Goal: Task Accomplishment & Management: Manage account settings

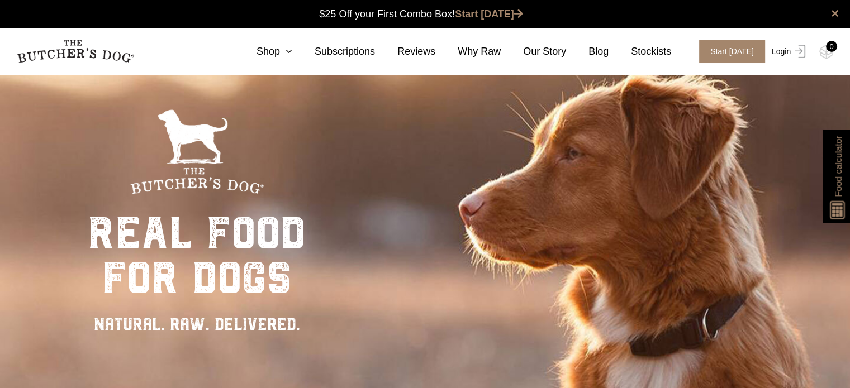
click at [787, 51] on link "Login" at bounding box center [787, 51] width 36 height 23
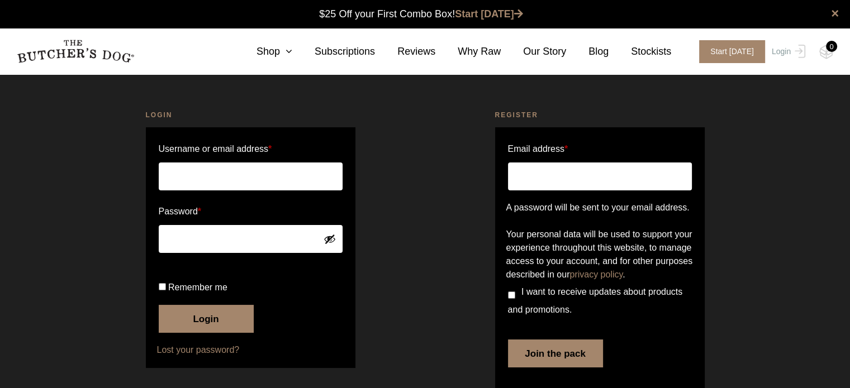
drag, startPoint x: 778, startPoint y: 2, endPoint x: 269, endPoint y: 172, distance: 536.5
click at [269, 172] on input "Username or email address *" at bounding box center [251, 177] width 184 height 28
type input "monique.diaz32@live.com"
click at [159, 305] on button "Login" at bounding box center [206, 319] width 95 height 28
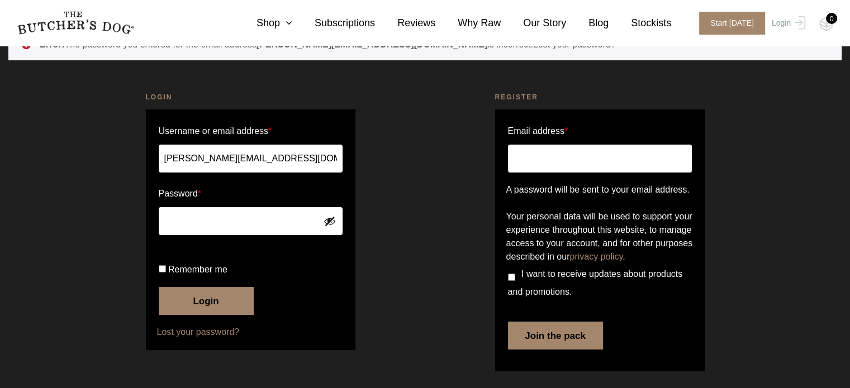
scroll to position [72, 0]
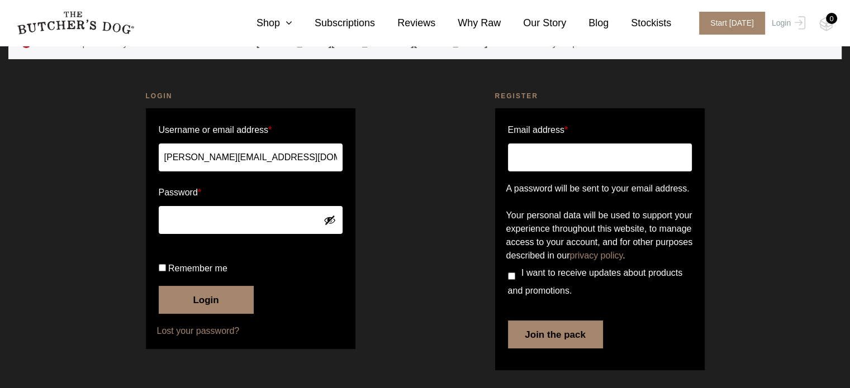
click at [316, 255] on div at bounding box center [216, 297] width 229 height 127
click at [214, 338] on link "Lost your password?" at bounding box center [250, 331] width 187 height 13
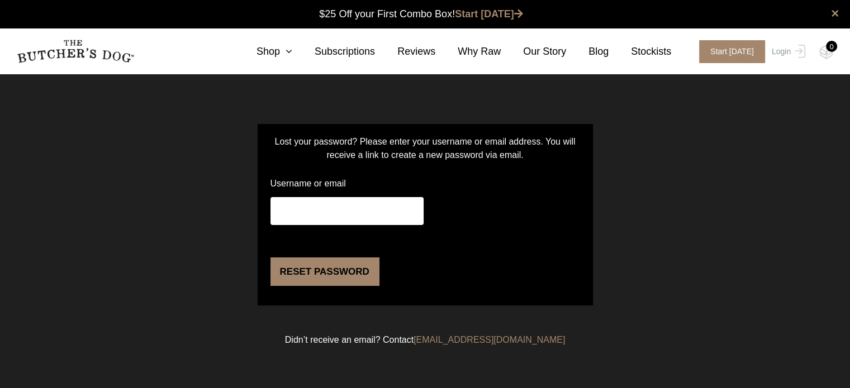
click at [298, 213] on input "Username or email" at bounding box center [346, 211] width 153 height 28
type input "monique.diaz32@live.com"
click at [325, 286] on button "Reset password" at bounding box center [324, 272] width 108 height 28
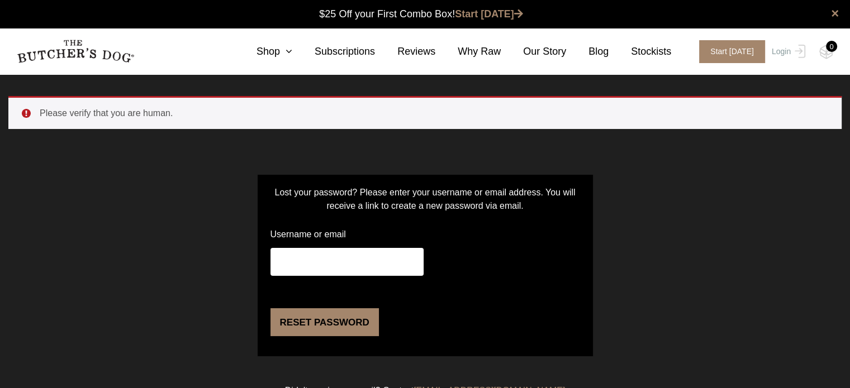
click at [320, 268] on input "Username or email" at bounding box center [346, 262] width 153 height 28
click at [333, 262] on input "Username or email" at bounding box center [346, 262] width 153 height 28
type input "[PERSON_NAME][EMAIL_ADDRESS][DOMAIN_NAME]"
click at [320, 336] on button "Reset password" at bounding box center [324, 322] width 108 height 28
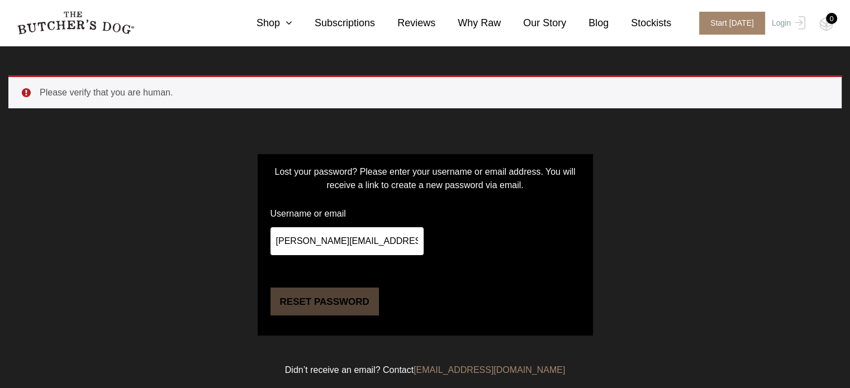
scroll to position [60, 0]
